Goal: Information Seeking & Learning: Learn about a topic

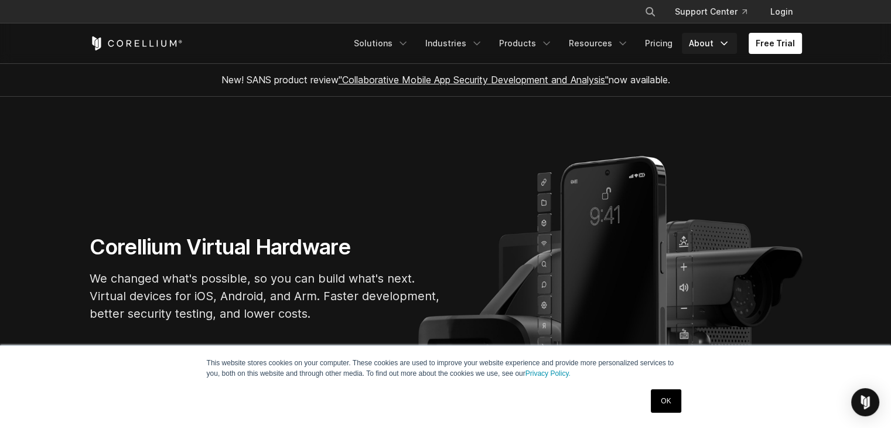
click at [717, 46] on link "About" at bounding box center [709, 43] width 55 height 21
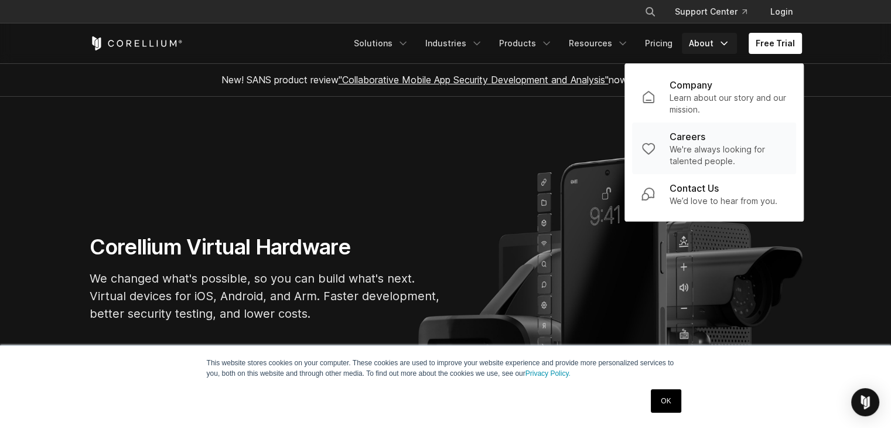
click at [702, 145] on p "We're always looking for talented people." at bounding box center [728, 155] width 117 height 23
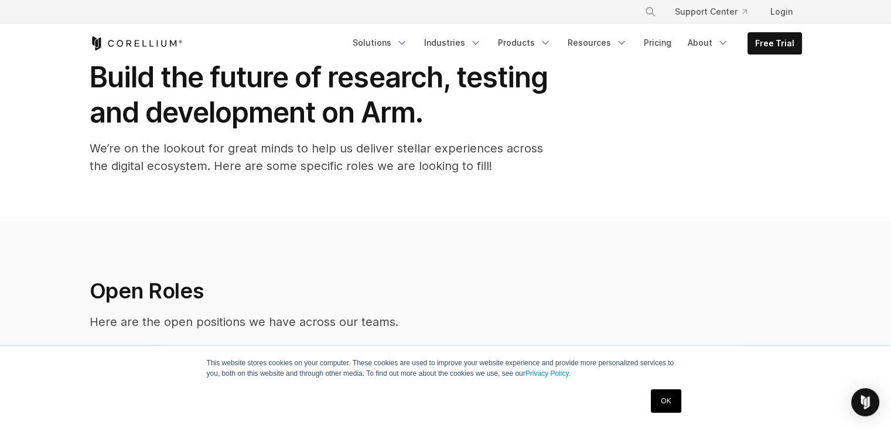
scroll to position [59, 0]
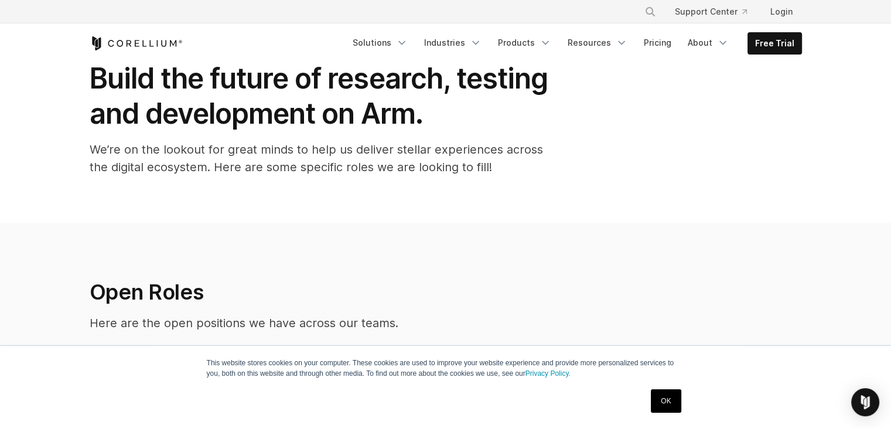
click at [674, 398] on link "OK" at bounding box center [666, 400] width 30 height 23
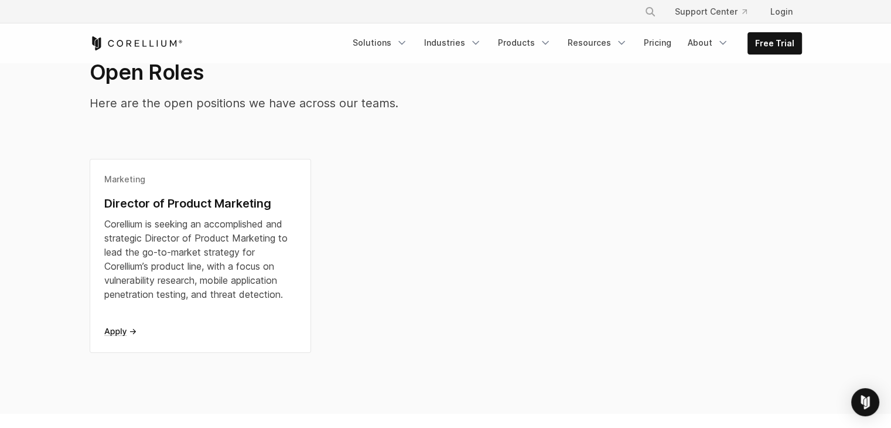
scroll to position [293, 0]
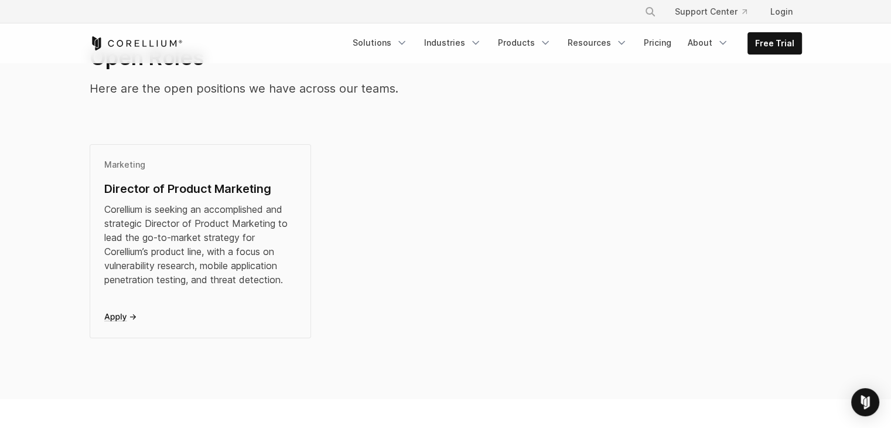
click at [171, 183] on div "Director of Product Marketing" at bounding box center [200, 189] width 193 height 18
